Goal: Check status: Check status

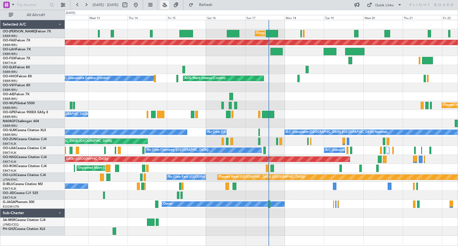
click at [169, 2] on button at bounding box center [164, 5] width 9 height 9
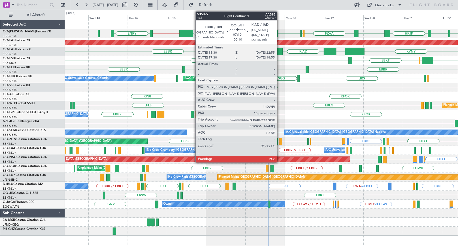
click at [279, 54] on div at bounding box center [276, 51] width 12 height 7
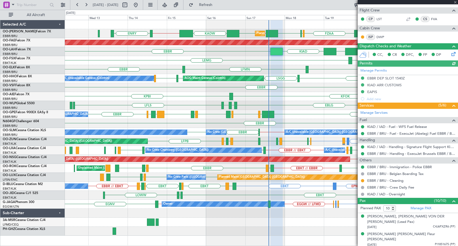
scroll to position [177, 0]
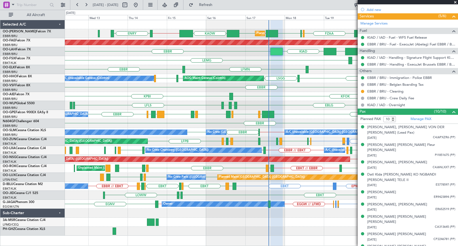
click at [328, 106] on div "LFLS EBLG LDSP EBLG EDDB EBLG LDDU Planned Maint [GEOGRAPHIC_DATA] ([GEOGRAPHIC…" at bounding box center [261, 105] width 393 height 9
click at [456, 2] on span at bounding box center [454, 2] width 5 height 5
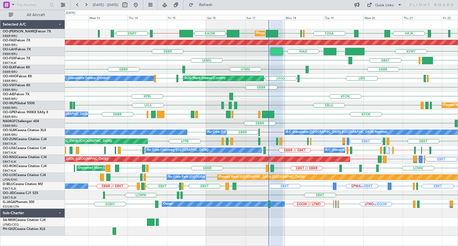
type input "0"
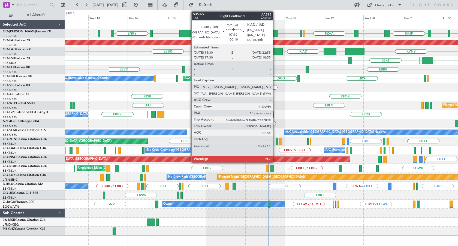
click at [275, 52] on div at bounding box center [276, 51] width 12 height 7
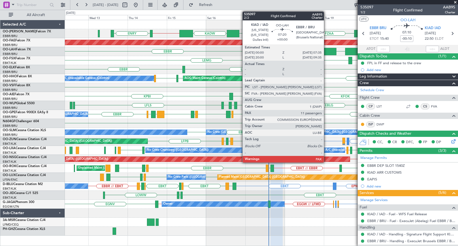
click at [326, 52] on div at bounding box center [329, 51] width 13 height 7
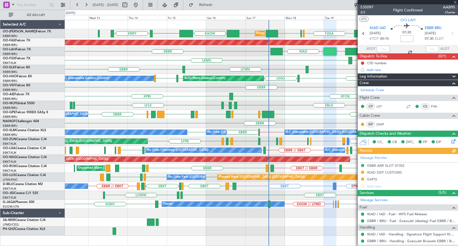
scroll to position [169, 0]
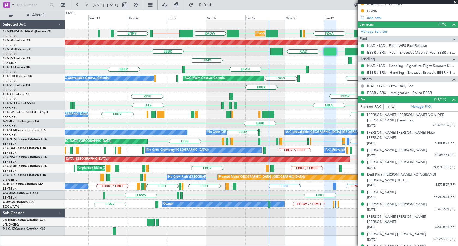
click at [456, 3] on span at bounding box center [454, 2] width 5 height 5
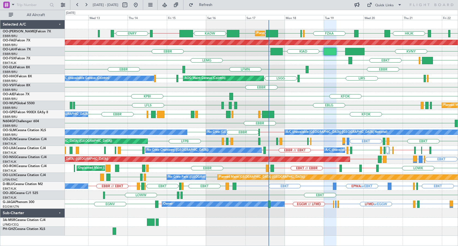
type input "0"
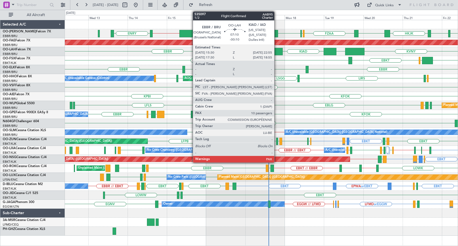
click at [277, 49] on div at bounding box center [276, 51] width 12 height 7
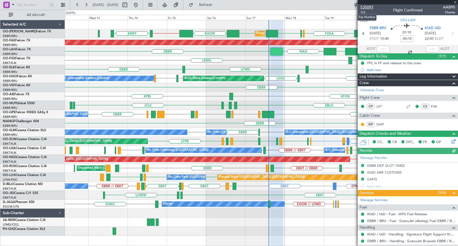
click at [368, 8] on span "535097" at bounding box center [366, 7] width 13 height 6
click at [455, 2] on span at bounding box center [454, 2] width 5 height 5
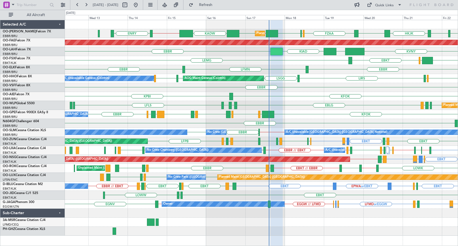
type input "0"
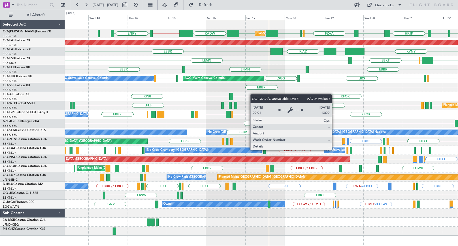
click at [334, 150] on div "A/C Unavailable" at bounding box center [336, 150] width 23 height 8
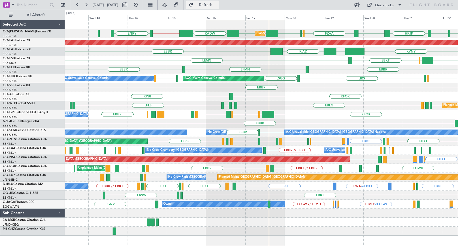
click at [217, 6] on span "Refresh" at bounding box center [205, 5] width 23 height 4
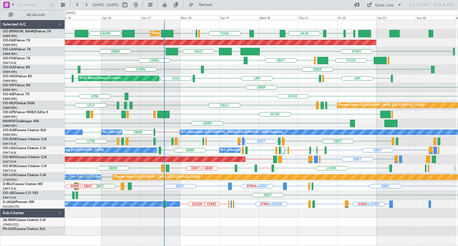
click at [277, 129] on div "FZAA FCBB FCOD EBBR // EBMB [GEOGRAPHIC_DATA] KADW EBMB // EBBR [PERSON_NAME][G…" at bounding box center [261, 128] width 393 height 216
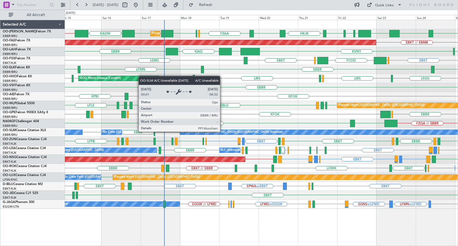
click at [222, 132] on div "A/C Unavailable [GEOGRAPHIC_DATA] ([GEOGRAPHIC_DATA] National)" at bounding box center [231, 132] width 101 height 8
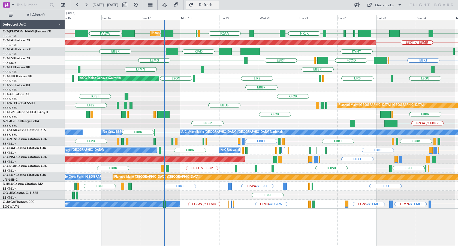
click at [210, 6] on button "Refresh" at bounding box center [202, 5] width 33 height 9
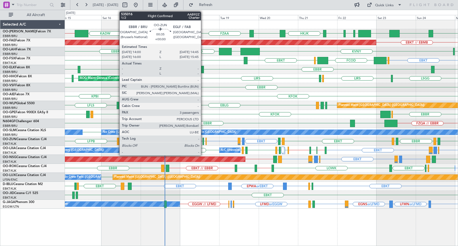
click at [203, 140] on div at bounding box center [202, 141] width 1 height 7
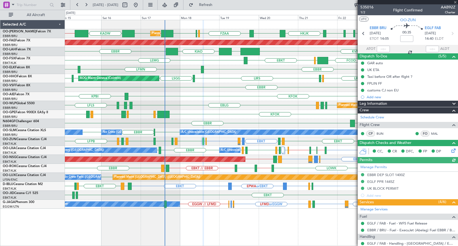
scroll to position [93, 0]
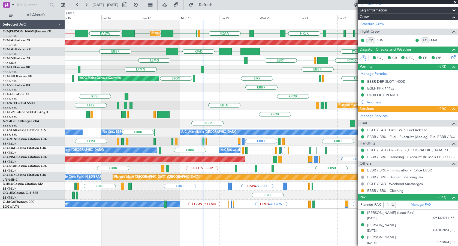
click at [455, 2] on span at bounding box center [454, 2] width 5 height 5
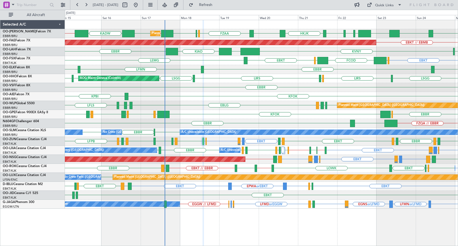
type input "0"
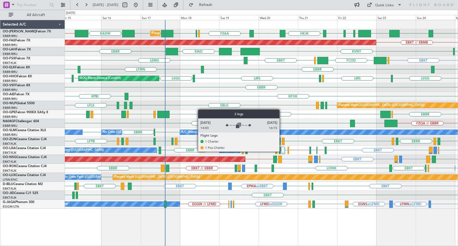
click at [282, 152] on div at bounding box center [282, 150] width 3 height 7
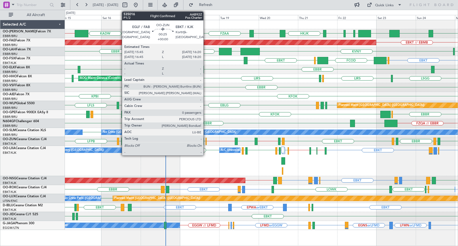
click at [206, 141] on div at bounding box center [205, 141] width 1 height 7
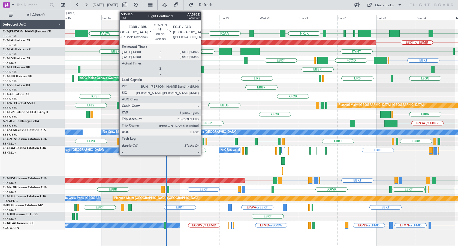
click at [203, 141] on div at bounding box center [202, 141] width 1 height 7
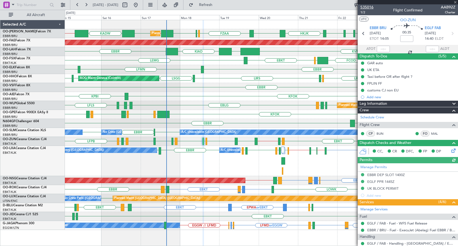
click at [369, 8] on span "535016" at bounding box center [366, 7] width 13 height 6
